Goal: Find specific page/section: Find specific page/section

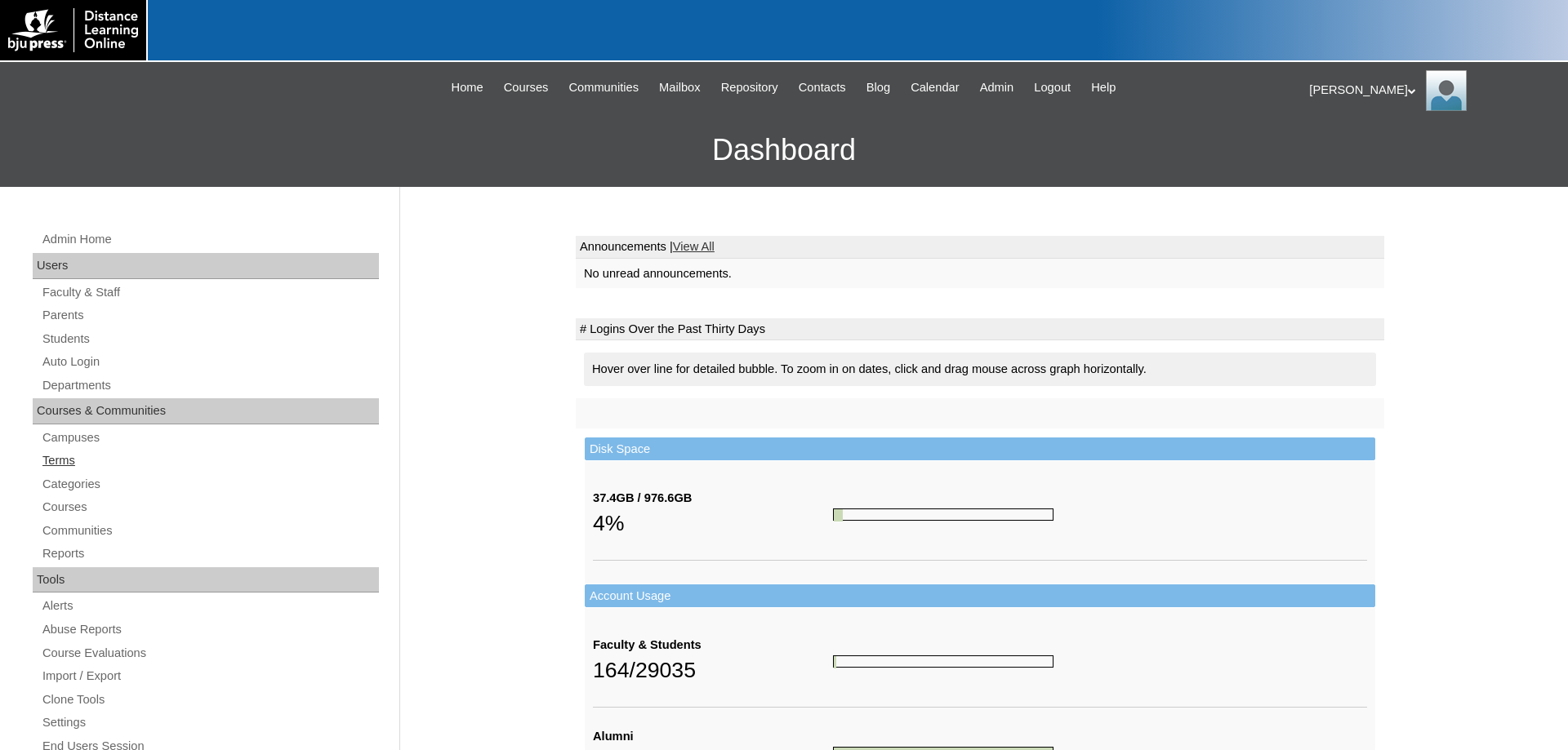
click at [60, 459] on link "Terms" at bounding box center [210, 460] width 338 height 21
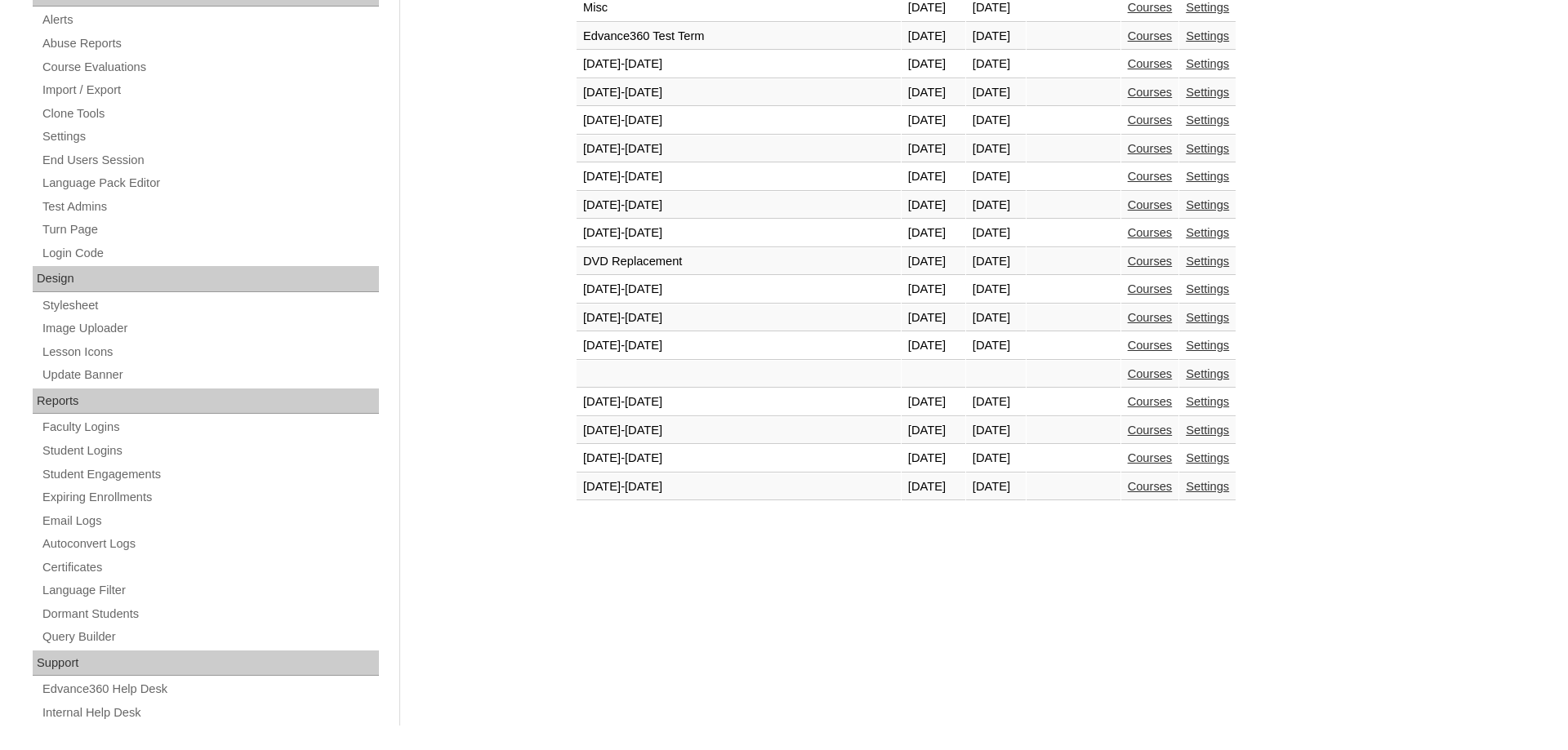
scroll to position [605, 0]
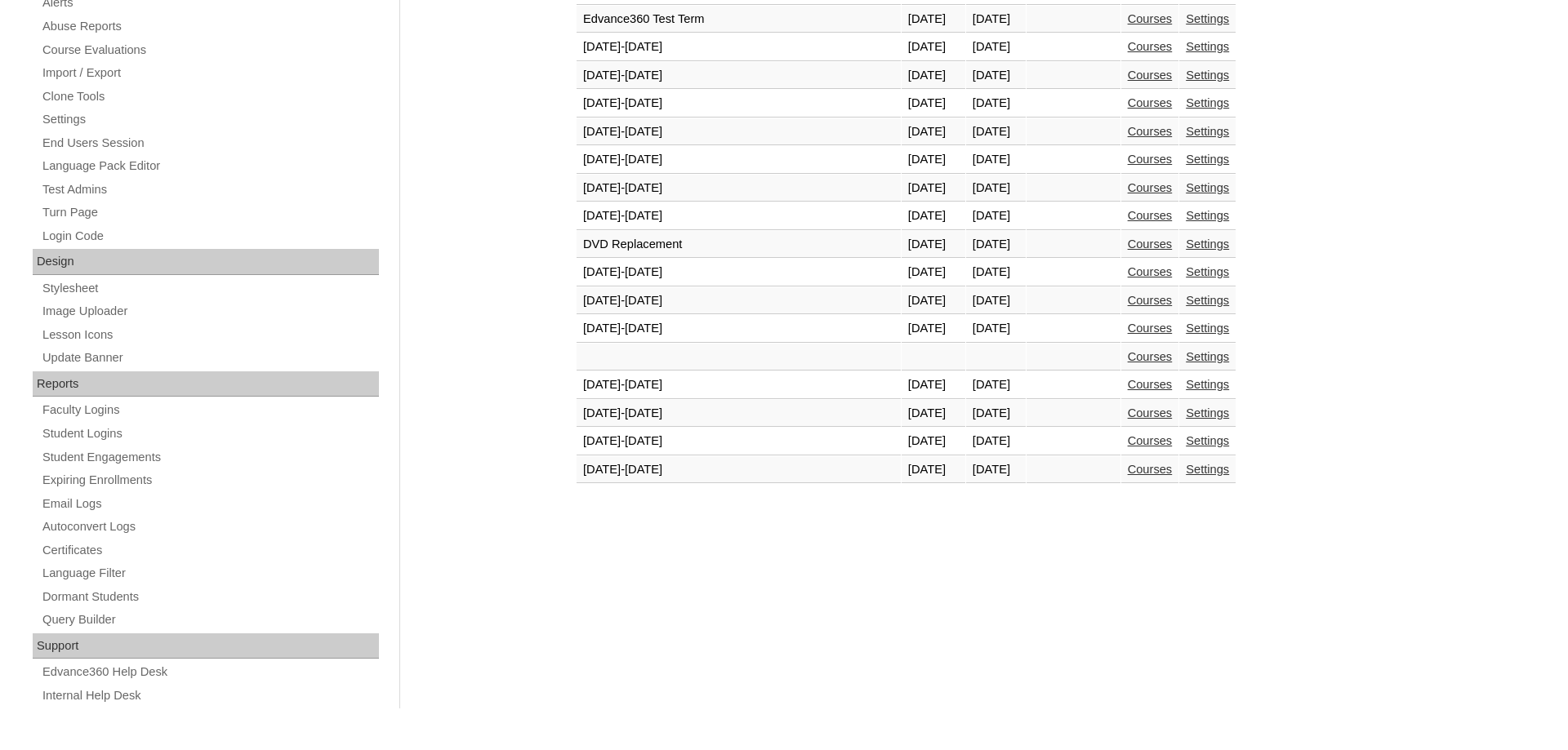
drag, startPoint x: 1118, startPoint y: 443, endPoint x: 1081, endPoint y: 440, distance: 37.1
click at [1128, 443] on link "Courses" at bounding box center [1150, 440] width 45 height 13
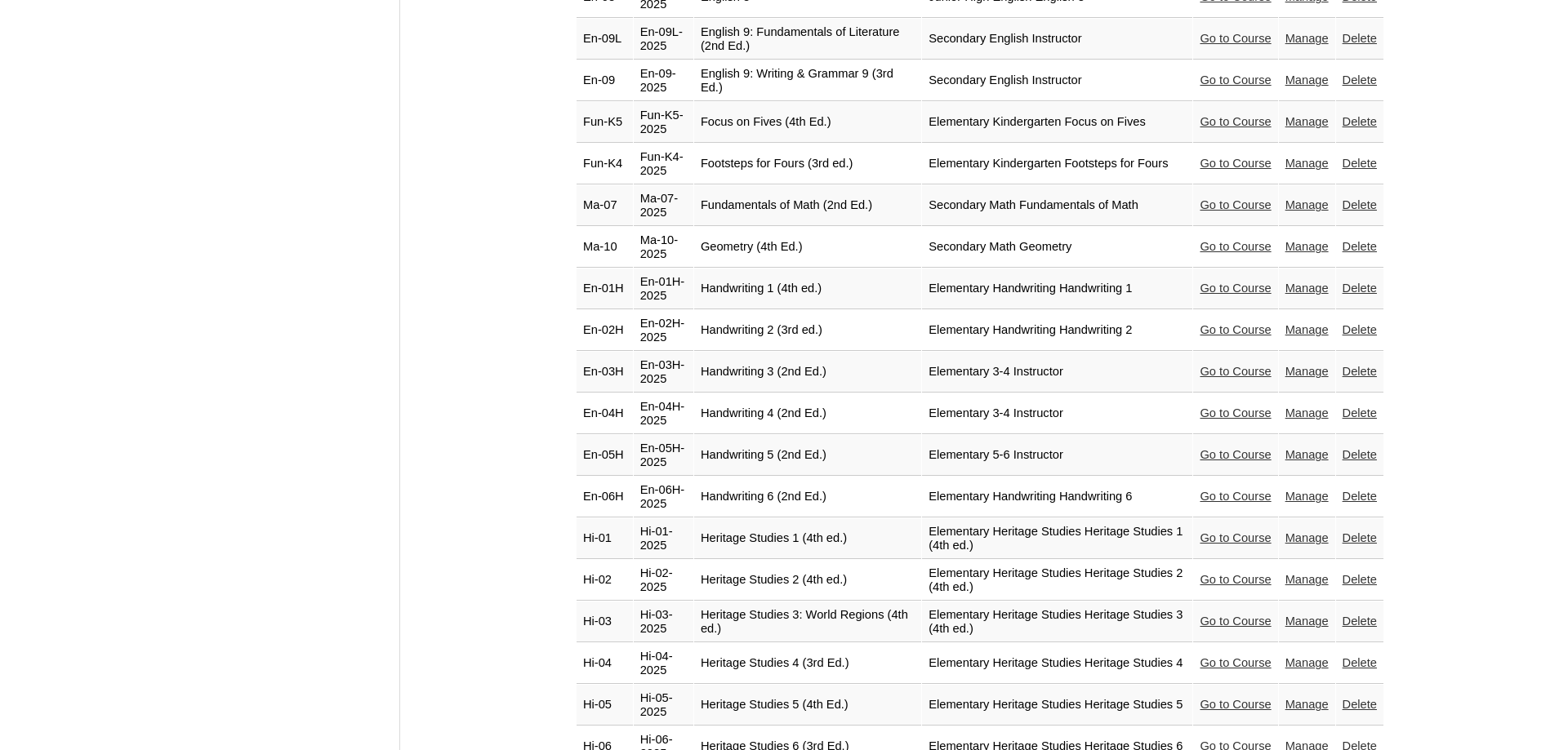
scroll to position [1998, 0]
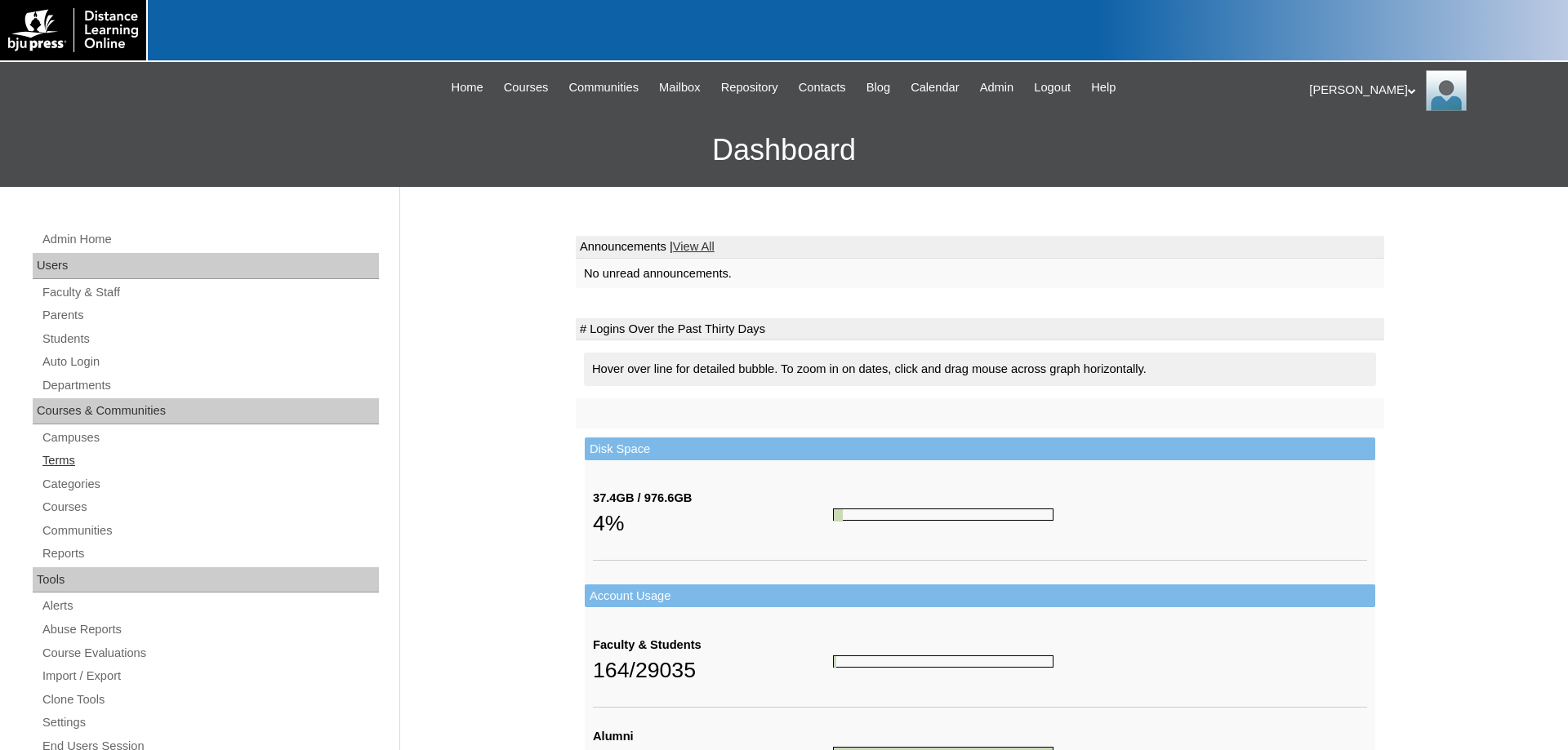
click at [70, 458] on link "Terms" at bounding box center [210, 460] width 338 height 21
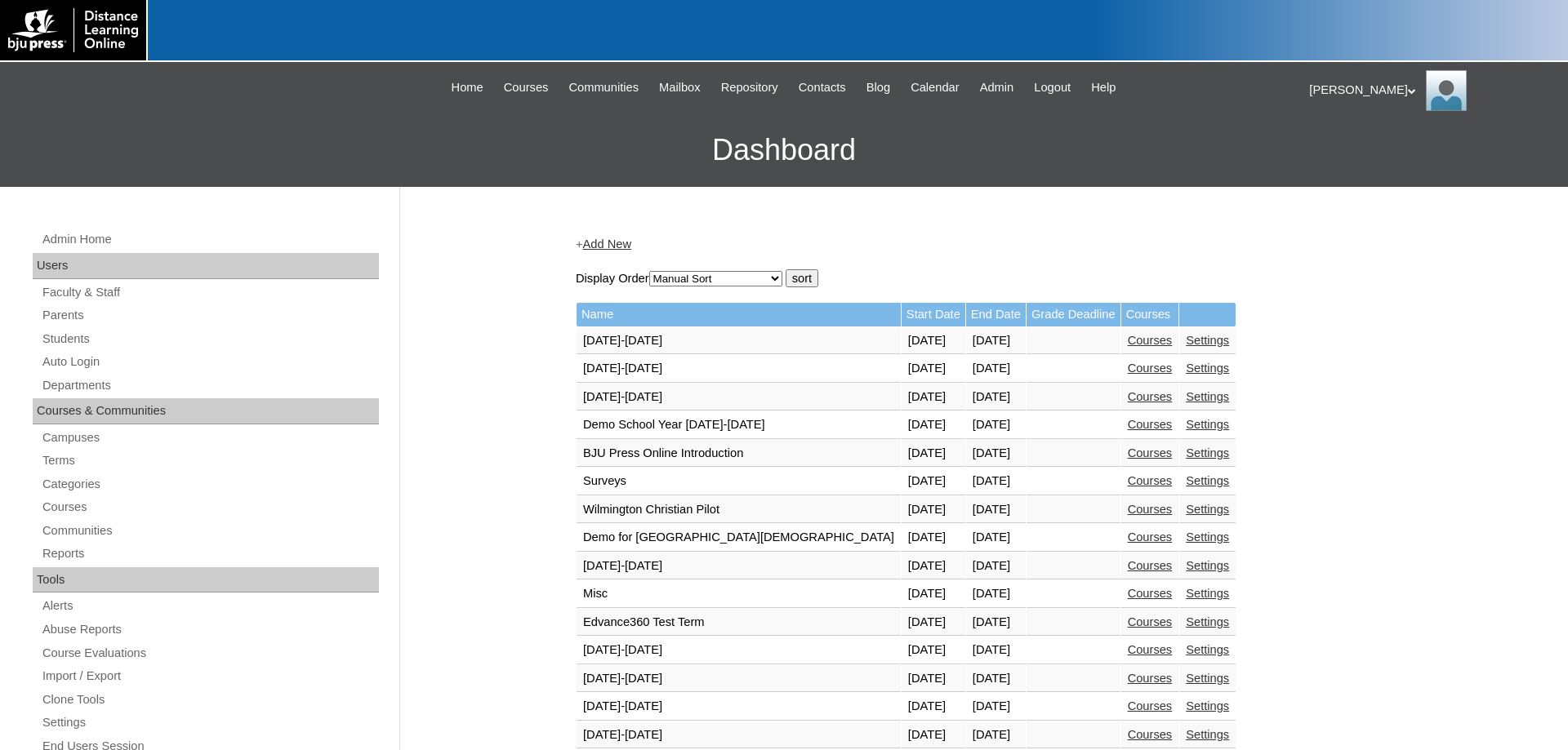
scroll to position [499, 0]
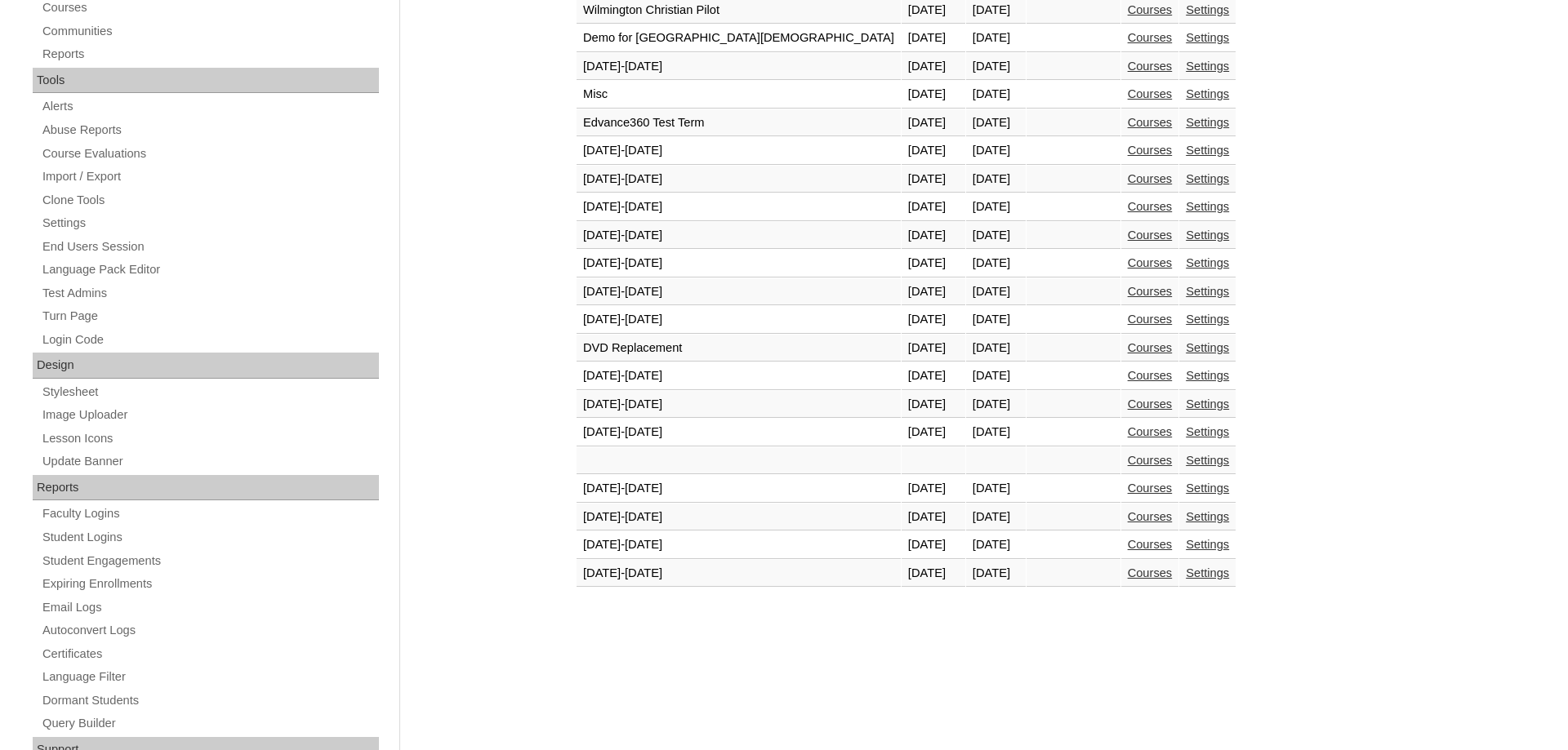
click at [1128, 551] on link "Courses" at bounding box center [1150, 544] width 45 height 13
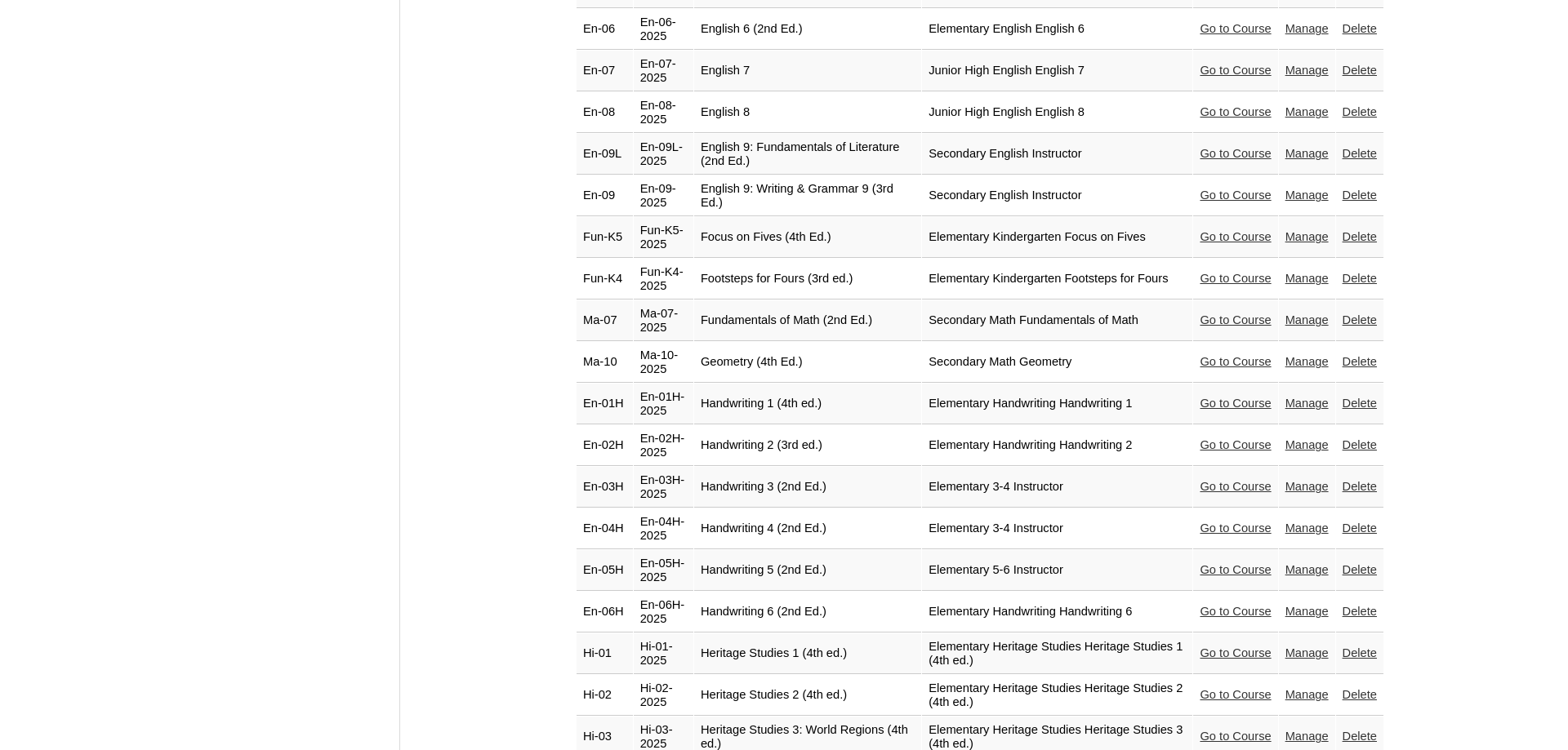
scroll to position [1915, 0]
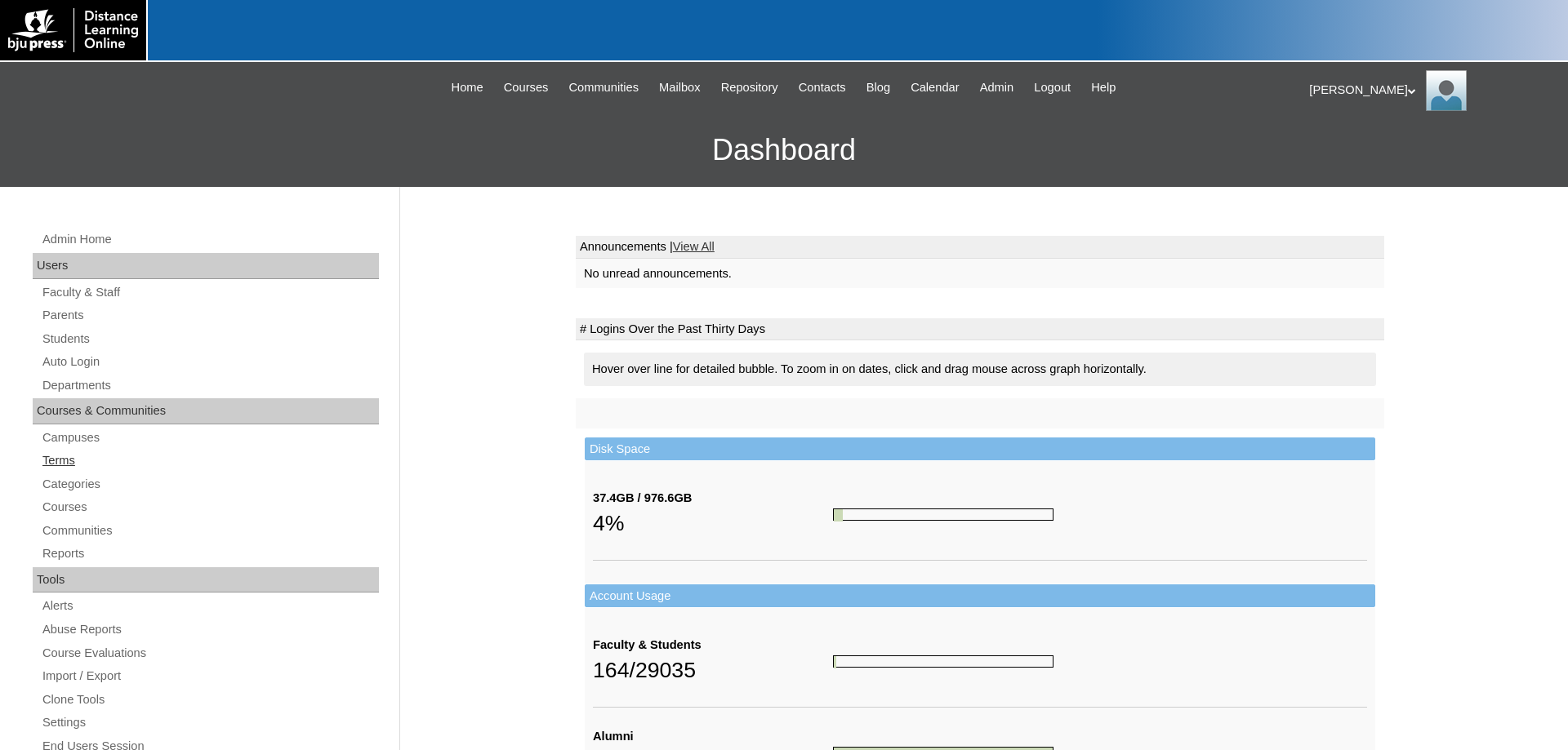
click at [64, 455] on link "Terms" at bounding box center [210, 460] width 338 height 21
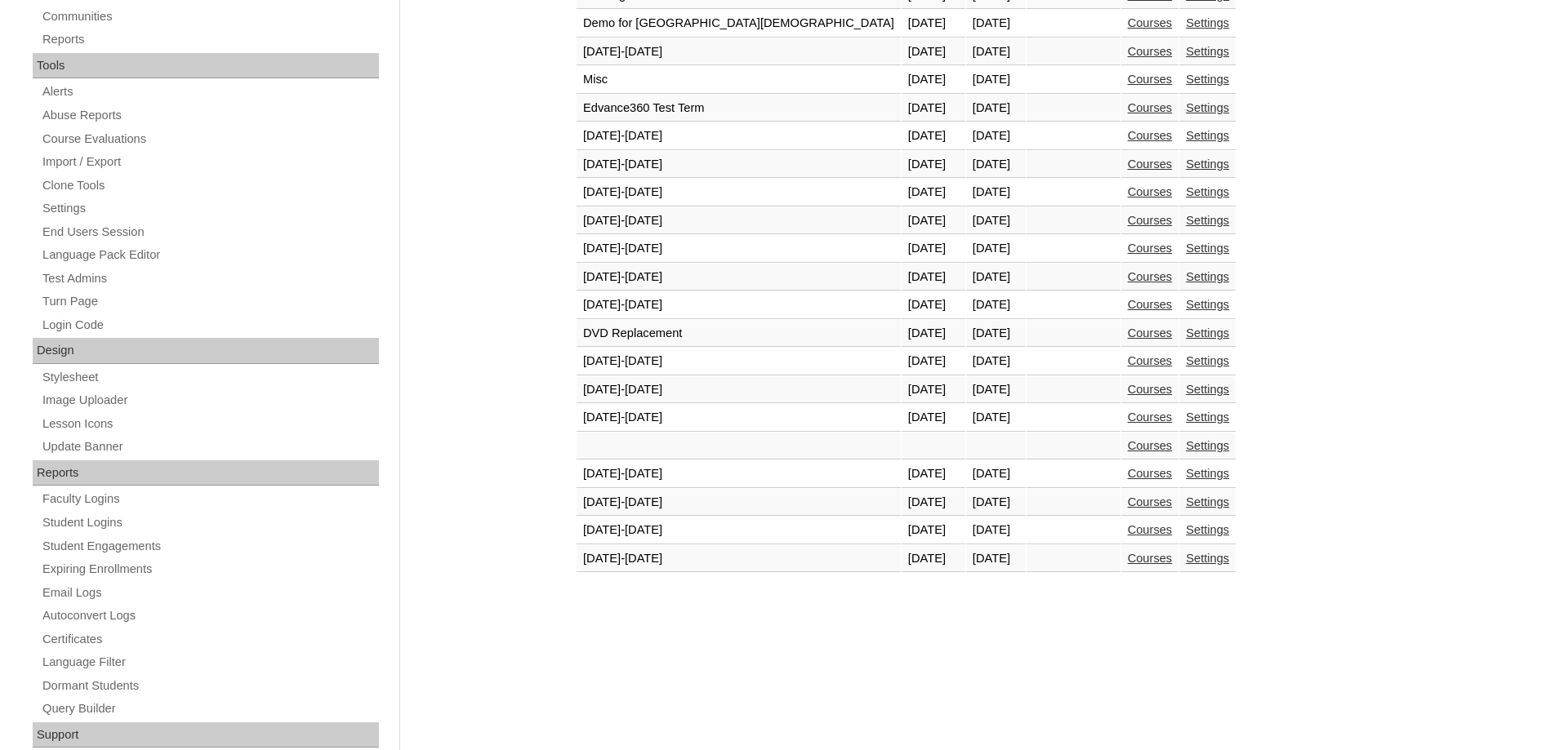
scroll to position [583, 0]
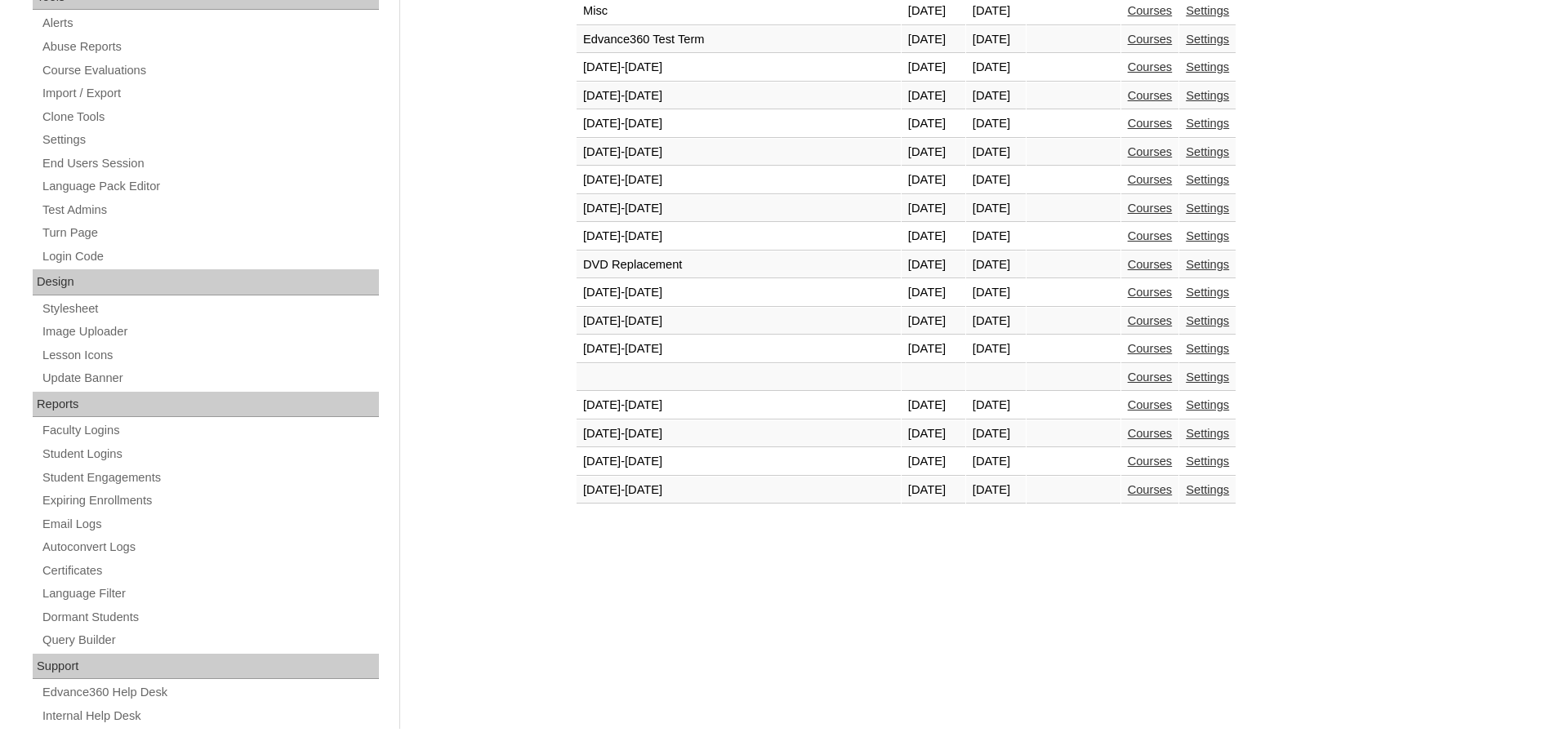
click at [1128, 468] on link "Courses" at bounding box center [1150, 461] width 45 height 13
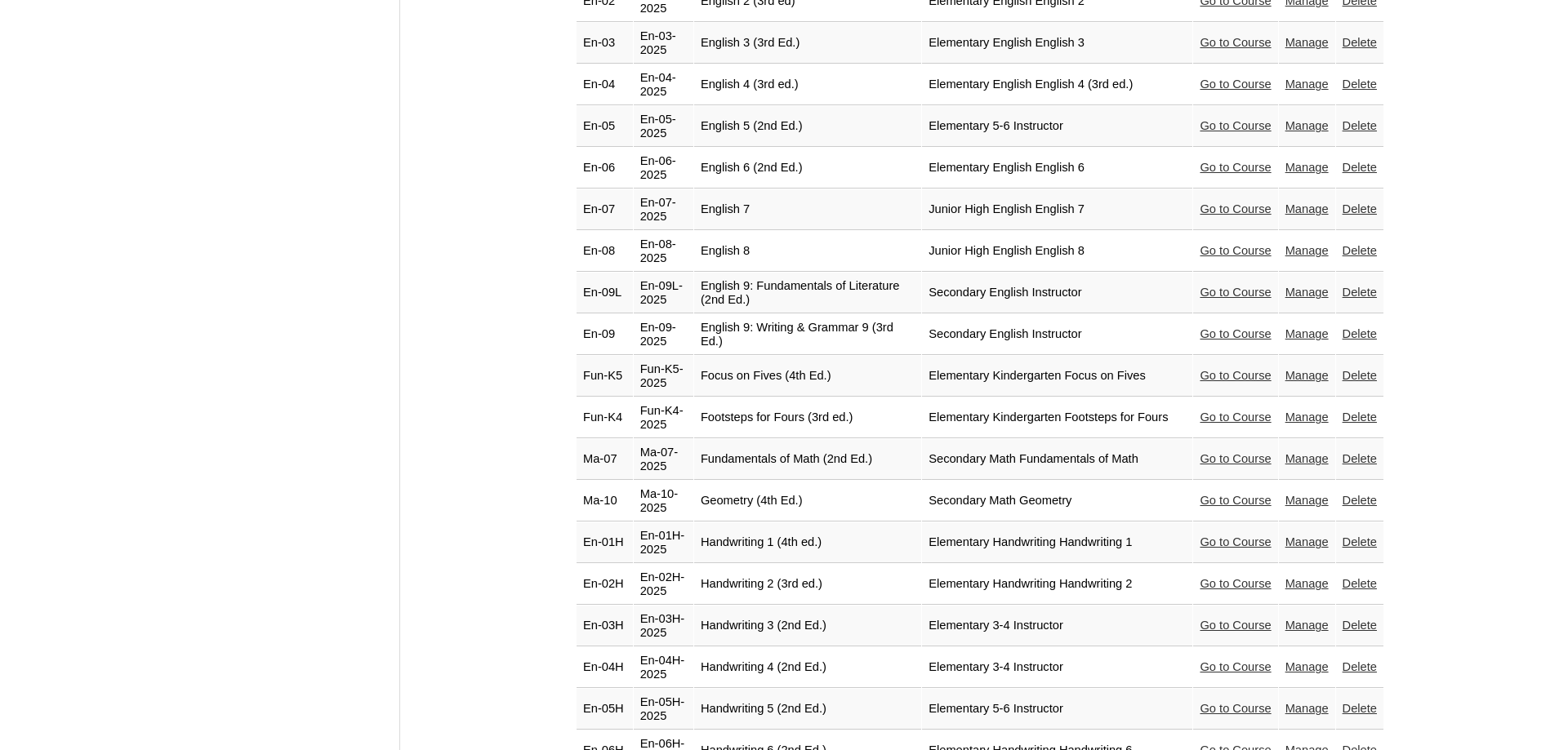
scroll to position [1832, 0]
